Goal: Find contact information: Find contact information

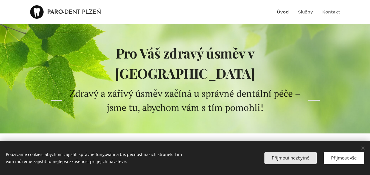
scroll to position [0, 0]
click at [303, 160] on span "Přijmout nezbytné" at bounding box center [291, 158] width 38 height 6
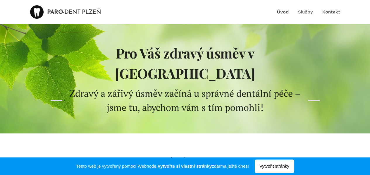
click at [331, 12] on span "Kontakt" at bounding box center [332, 12] width 18 height 6
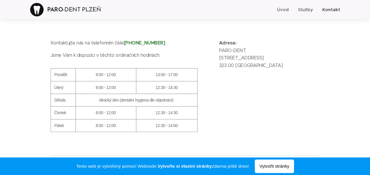
scroll to position [86, 0]
